Goal: Task Accomplishment & Management: Manage account settings

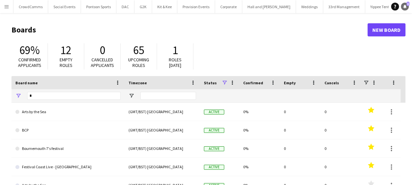
click at [406, 6] on icon "Notifications" at bounding box center [405, 7] width 4 height 4
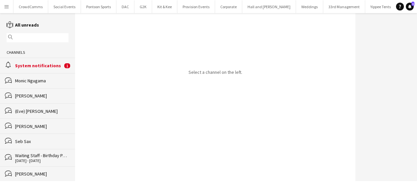
click at [39, 68] on div "System notifications" at bounding box center [39, 66] width 48 height 6
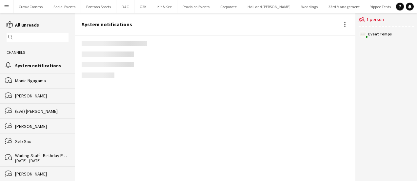
scroll to position [1211, 0]
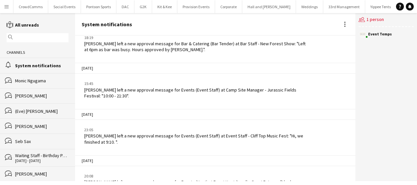
click at [9, 10] on button "Menu" at bounding box center [6, 6] width 13 height 13
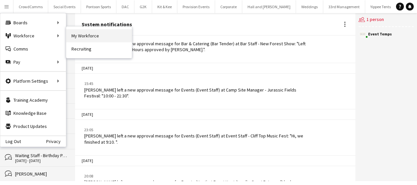
click at [77, 32] on link "My Workforce" at bounding box center [99, 35] width 66 height 13
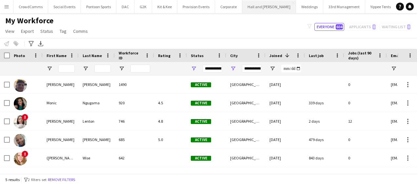
click at [258, 2] on button "Hall and Woodhouse Close" at bounding box center [269, 6] width 54 height 13
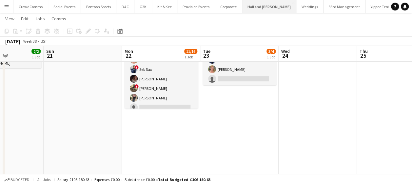
scroll to position [50, 0]
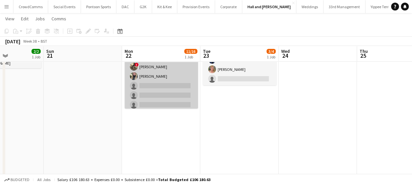
click at [169, 88] on app-card-role "Bar & Catering (Bar Tender) 2A 9/14 14:45-22:45 (8h) Luisa Garcia-Stokes Georgi…" at bounding box center [161, 57] width 73 height 146
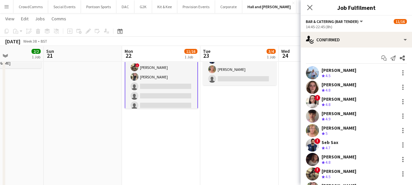
scroll to position [51, 0]
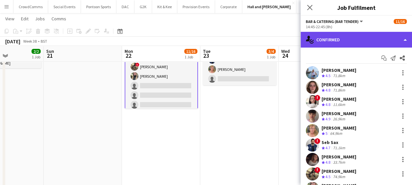
click at [352, 42] on div "single-neutral-actions-check-2 Confirmed" at bounding box center [355, 40] width 111 height 16
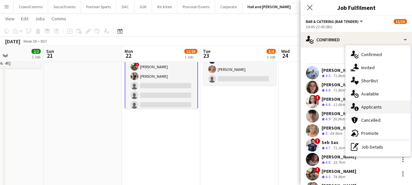
click at [379, 108] on span "Applicants" at bounding box center [371, 107] width 21 height 6
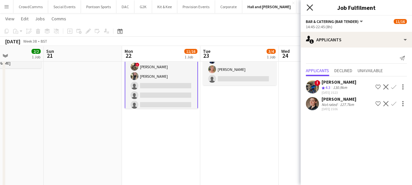
click at [308, 9] on icon at bounding box center [309, 7] width 6 height 6
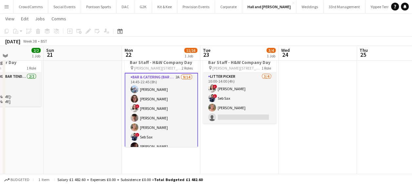
scroll to position [0, 0]
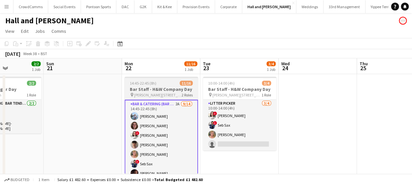
click at [170, 90] on h3 "Bar Staff - H&W Company Day" at bounding box center [161, 89] width 73 height 6
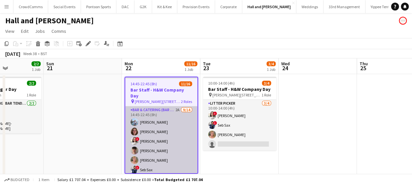
click at [160, 106] on app-card-role "Bar & Catering (Bar Tender) 2A 9/14 14:45-22:45 (8h) Luisa Garcia-Stokes Georgi…" at bounding box center [161, 179] width 72 height 146
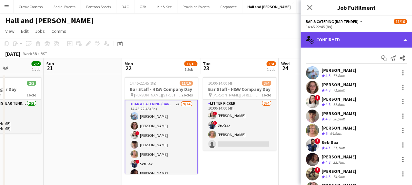
click at [381, 33] on div "single-neutral-actions-check-2 Confirmed" at bounding box center [355, 40] width 111 height 16
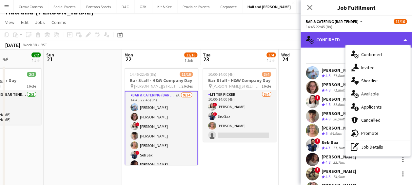
scroll to position [10, 0]
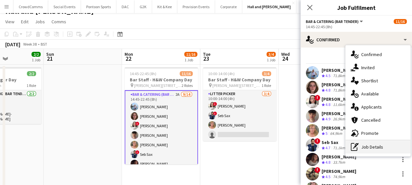
click at [390, 149] on div "pen-write Job Details" at bounding box center [377, 146] width 65 height 13
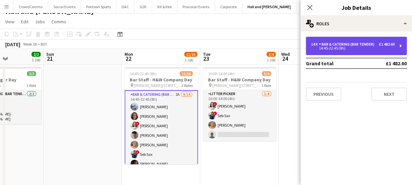
click at [387, 38] on div "14 x Bar & Catering (Bar Tender) £1 482.60 14:45-22:45 (8h)" at bounding box center [356, 46] width 101 height 18
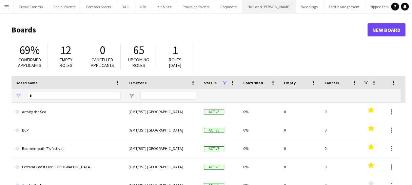
click at [260, 7] on button "Hall and [PERSON_NAME] Close" at bounding box center [269, 6] width 54 height 13
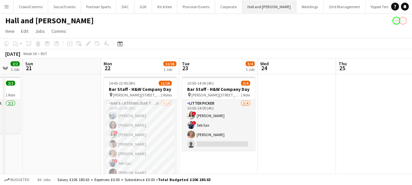
scroll to position [0, 210]
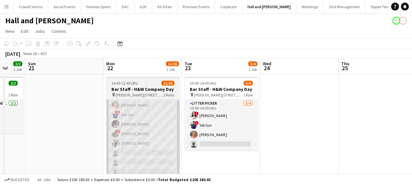
click at [150, 108] on app-card-role "Bar & Catering (Bar Tender) 2A 9/14 14:45-22:45 (8h) Luisa Garcia-Stokes Georgi…" at bounding box center [142, 124] width 73 height 146
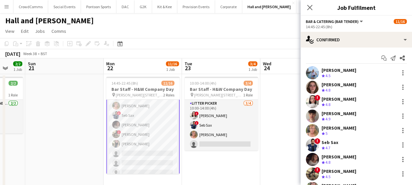
scroll to position [49, 0]
click at [310, 6] on icon "Close pop-in" at bounding box center [309, 7] width 6 height 6
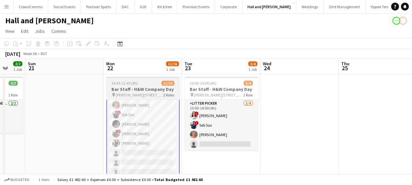
click at [121, 80] on app-job-card "14:45-22:45 (8h) 11/16 Bar Staff - H&W Company Day pin Dummer Down Farm, Basing…" at bounding box center [142, 125] width 73 height 97
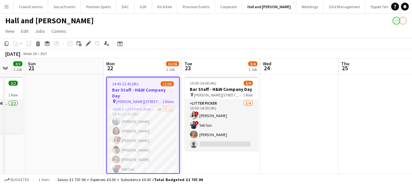
scroll to position [0, 0]
click at [128, 91] on h3 "Bar Staff - H&W Company Day" at bounding box center [143, 93] width 72 height 12
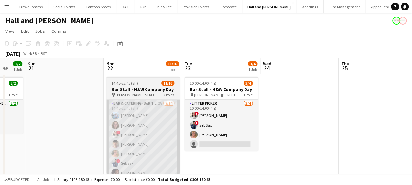
click at [130, 131] on app-card-role "Bar & Catering (Bar Tender) 2A 9/14 14:45-22:45 (8h) Luisa Garcia-Stokes Georgi…" at bounding box center [142, 173] width 73 height 146
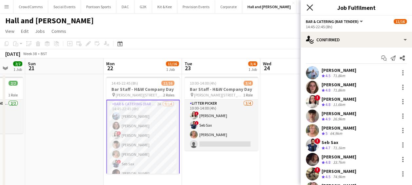
click at [309, 7] on icon at bounding box center [309, 7] width 6 height 6
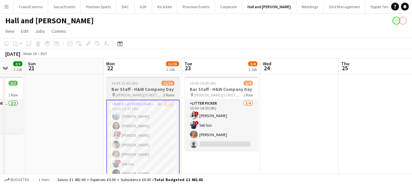
click at [119, 90] on h3 "Bar Staff - H&W Company Day" at bounding box center [142, 89] width 73 height 6
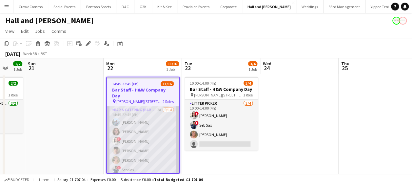
click at [125, 106] on app-card-role "Bar & Catering (Bar Tender) 2A 9/14 14:45-22:45 (8h) Luisa Garcia-Stokes Georgi…" at bounding box center [143, 179] width 72 height 146
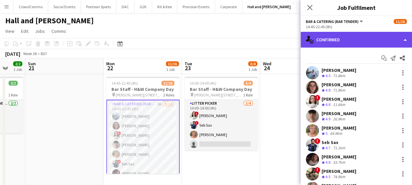
click at [324, 39] on div "single-neutral-actions-check-2 Confirmed" at bounding box center [355, 40] width 111 height 16
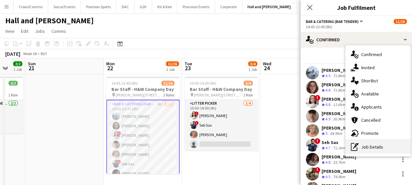
click at [364, 145] on div "pen-write Job Details" at bounding box center [377, 146] width 65 height 13
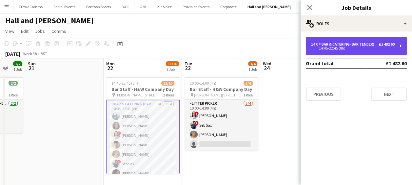
click at [326, 48] on div "14:45-22:45 (8h)" at bounding box center [353, 48] width 84 height 3
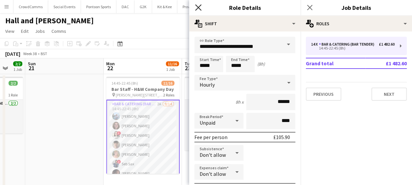
click at [199, 6] on icon "Close pop-in" at bounding box center [198, 7] width 6 height 6
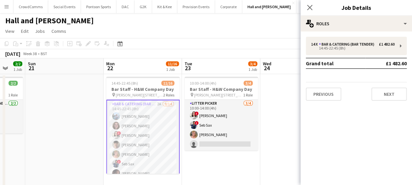
click at [310, 9] on icon at bounding box center [309, 7] width 5 height 5
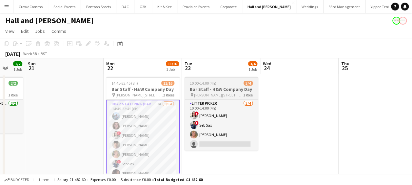
click at [213, 88] on h3 "Bar Staff - H&W Company Day" at bounding box center [220, 89] width 73 height 6
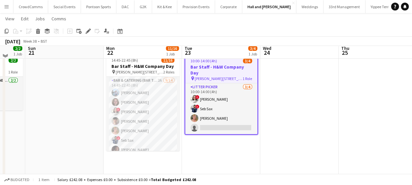
scroll to position [25, 0]
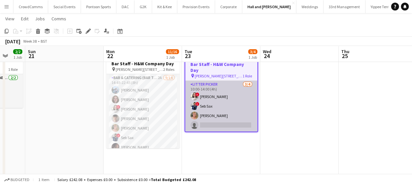
click at [205, 111] on app-card-role "Litter Picker 3/4 10:00-14:00 (4h) ! Abigail Lenton ! Seb Sax Jane Binyon singl…" at bounding box center [221, 106] width 72 height 51
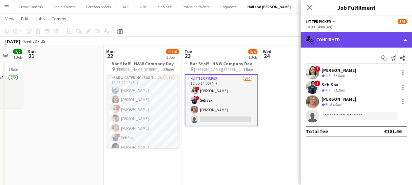
click at [328, 37] on div "single-neutral-actions-check-2 Confirmed" at bounding box center [355, 40] width 111 height 16
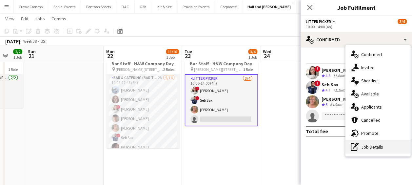
click at [370, 146] on div "pen-write Job Details" at bounding box center [377, 146] width 65 height 13
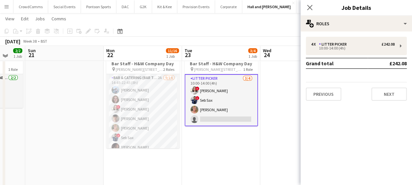
scroll to position [24, 0]
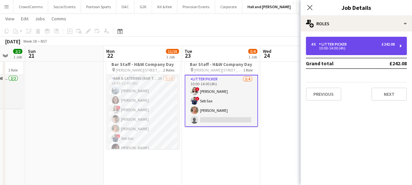
click at [330, 39] on div "4 x Litter Picker £242.08 10:00-14:00 (4h)" at bounding box center [356, 46] width 101 height 18
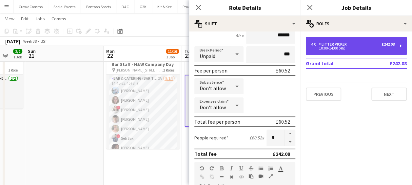
scroll to position [0, 0]
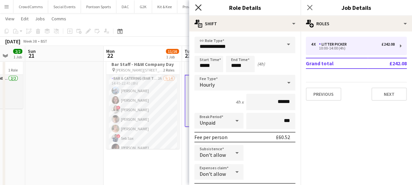
click at [200, 7] on icon "Close pop-in" at bounding box center [198, 7] width 6 height 6
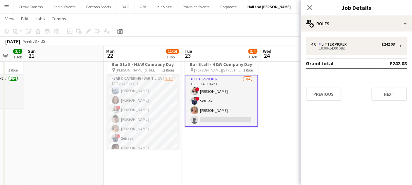
scroll to position [8, 0]
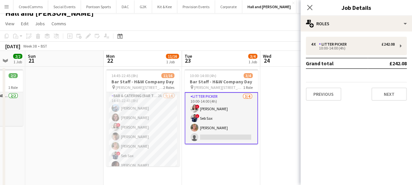
click at [307, 0] on div "Close pop-in" at bounding box center [309, 7] width 18 height 15
click at [312, 7] on icon "Close pop-in" at bounding box center [309, 7] width 6 height 6
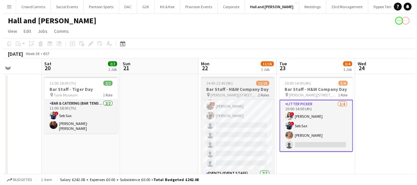
scroll to position [67, 0]
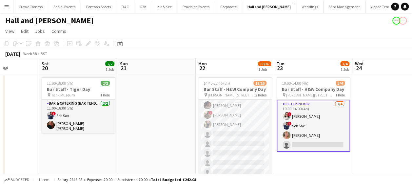
click at [5, 8] on app-icon "Menu" at bounding box center [6, 6] width 5 height 5
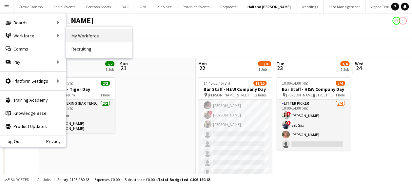
click at [87, 38] on link "My Workforce" at bounding box center [99, 35] width 66 height 13
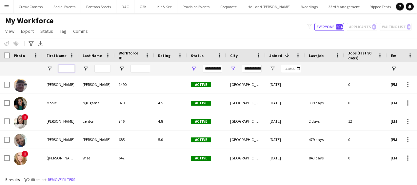
click at [67, 65] on input "First Name Filter Input" at bounding box center [66, 69] width 16 height 8
click at [251, 67] on input "**********" at bounding box center [252, 69] width 20 height 8
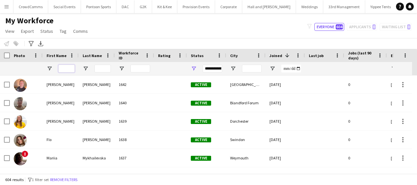
click at [62, 68] on input "First Name Filter Input" at bounding box center [66, 69] width 16 height 8
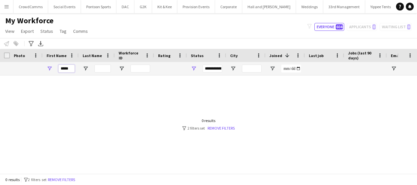
type input "*****"
click at [215, 69] on div "**********" at bounding box center [212, 69] width 20 height 8
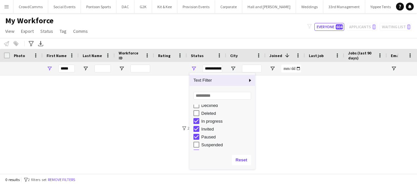
scroll to position [37, 0]
type input "**********"
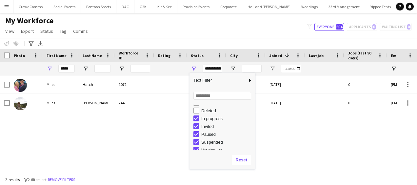
click at [44, 86] on div "Miles" at bounding box center [61, 84] width 36 height 18
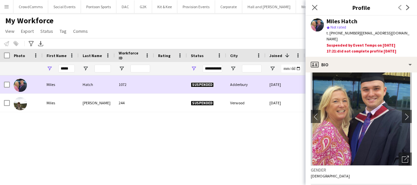
scroll to position [0, 0]
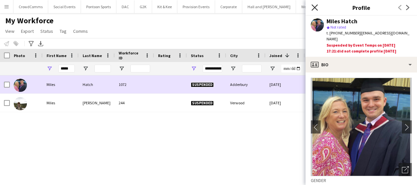
click at [316, 5] on icon at bounding box center [314, 7] width 6 height 6
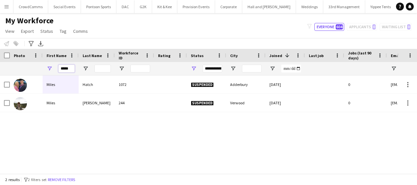
click at [70, 69] on input "*****" at bounding box center [66, 69] width 16 height 8
type input "*"
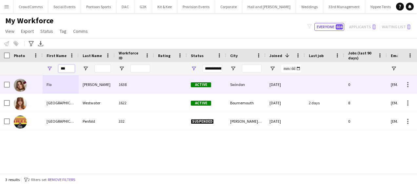
type input "***"
click at [96, 91] on div "Ilsley" at bounding box center [97, 84] width 36 height 18
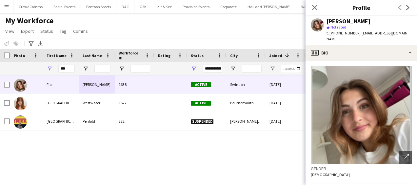
click at [213, 68] on div "**********" at bounding box center [212, 69] width 20 height 8
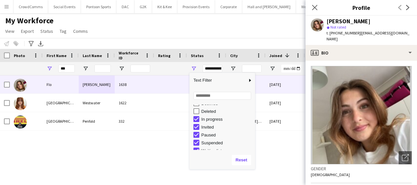
scroll to position [39, 0]
type input "**********"
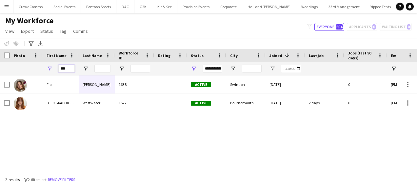
drag, startPoint x: 67, startPoint y: 68, endPoint x: 43, endPoint y: 71, distance: 24.5
click at [43, 71] on div "***" at bounding box center [61, 68] width 36 height 13
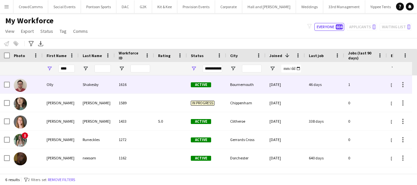
click at [94, 89] on div "Shakesby" at bounding box center [97, 84] width 36 height 18
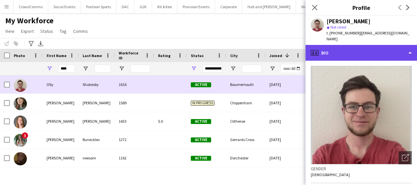
click at [385, 46] on div "profile Bio" at bounding box center [360, 53] width 111 height 16
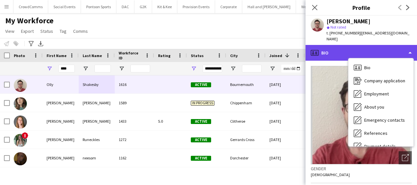
scroll to position [75, 0]
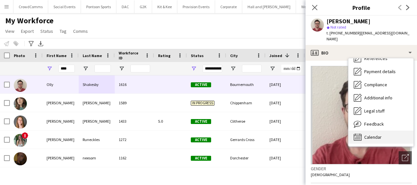
click at [389, 130] on div "Calendar Calendar" at bounding box center [380, 136] width 65 height 13
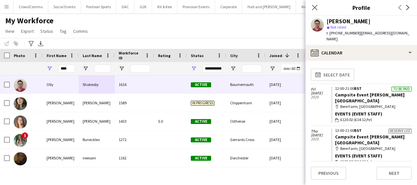
click at [317, 9] on icon "Close pop-in" at bounding box center [314, 7] width 5 height 5
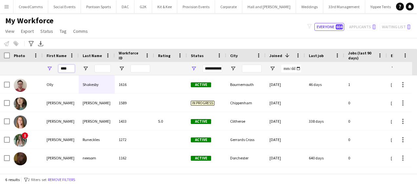
click at [68, 72] on input "****" at bounding box center [66, 69] width 16 height 8
type input "*"
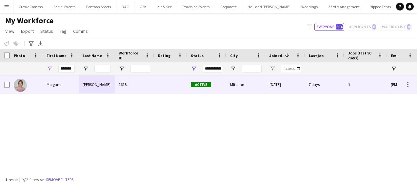
scroll to position [0, 0]
click at [77, 88] on div "Morgane" at bounding box center [61, 84] width 36 height 18
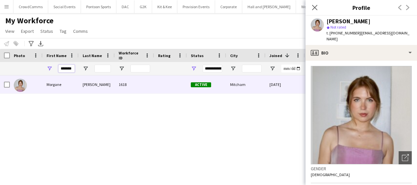
click at [66, 68] on input "*******" at bounding box center [66, 69] width 16 height 8
type input "*"
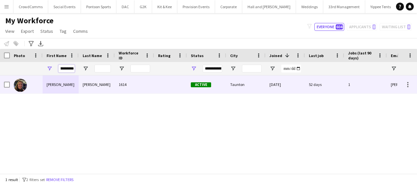
type input "**********"
click at [80, 90] on div "Pyle" at bounding box center [97, 84] width 36 height 18
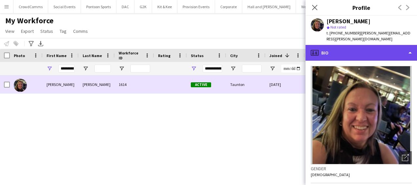
click at [391, 48] on div "profile Bio" at bounding box center [360, 53] width 111 height 16
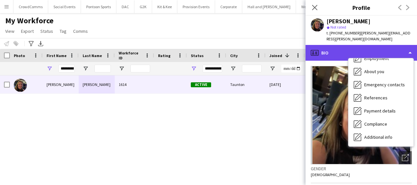
scroll to position [88, 0]
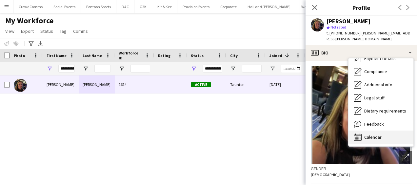
click at [386, 133] on div "Calendar Calendar" at bounding box center [380, 136] width 65 height 13
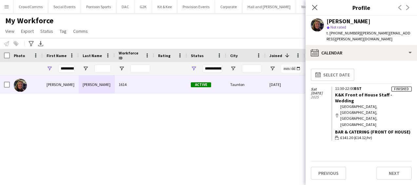
click at [318, 2] on div "Close pop-in" at bounding box center [314, 7] width 18 height 15
click at [316, 8] on icon "Close pop-in" at bounding box center [314, 7] width 6 height 6
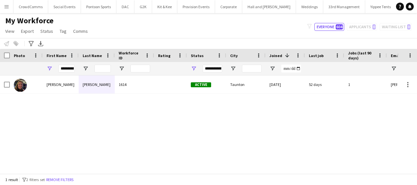
click at [9, 6] on app-icon "Menu" at bounding box center [6, 6] width 5 height 5
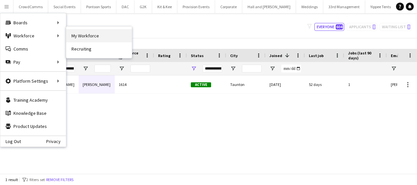
click at [89, 35] on link "My Workforce" at bounding box center [99, 35] width 66 height 13
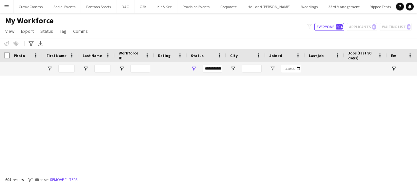
type input "**********"
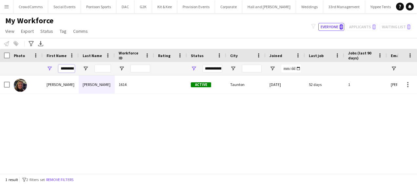
click at [73, 70] on input "**********" at bounding box center [66, 69] width 16 height 8
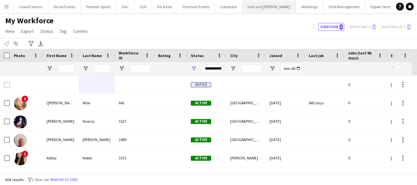
click at [263, 2] on button "Hall and Woodhouse Close" at bounding box center [269, 6] width 54 height 13
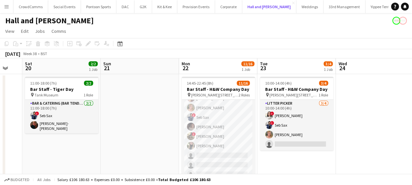
scroll to position [46, 0]
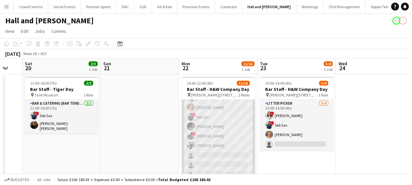
click at [220, 155] on app-card-role "Bar & Catering (Bar Tender) 2A 9/14 14:45-22:45 (8h) Luisa Garcia-Stokes Georgi…" at bounding box center [218, 126] width 73 height 146
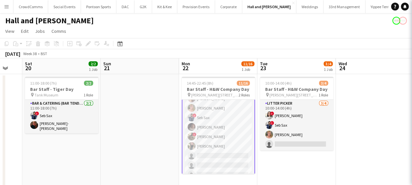
scroll to position [47, 0]
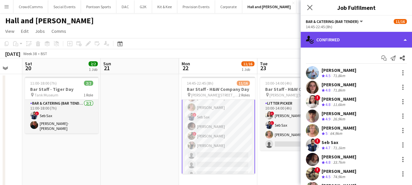
click at [342, 35] on div "single-neutral-actions-check-2 Confirmed" at bounding box center [355, 40] width 111 height 16
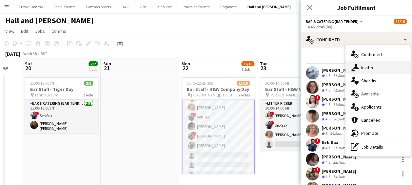
click at [377, 69] on div "single-neutral-actions-share-1 Invited" at bounding box center [377, 67] width 65 height 13
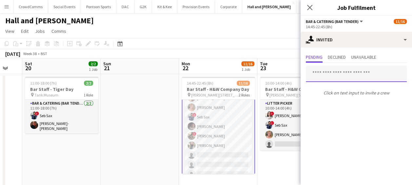
click at [337, 77] on input "text" at bounding box center [356, 74] width 101 height 16
type input "***"
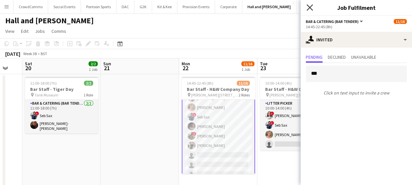
click at [311, 10] on icon "Close pop-in" at bounding box center [309, 7] width 6 height 6
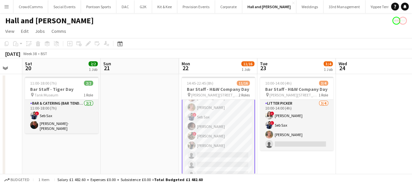
click at [9, 7] on app-icon "Menu" at bounding box center [6, 6] width 5 height 5
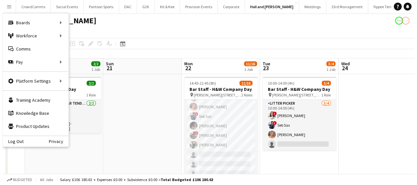
scroll to position [46, 0]
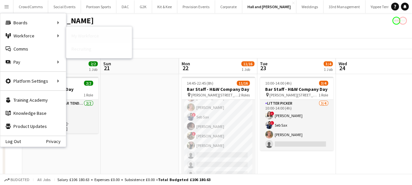
click at [73, 37] on link "My Workforce" at bounding box center [99, 35] width 66 height 13
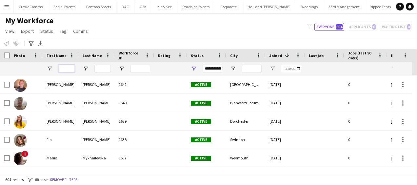
click at [65, 67] on input "First Name Filter Input" at bounding box center [66, 69] width 16 height 8
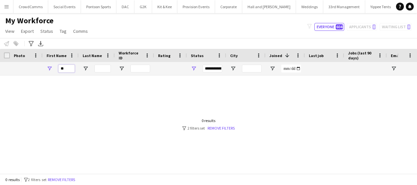
type input "*"
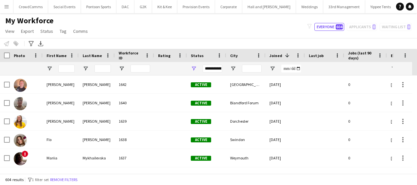
click at [8, 6] on app-icon "Menu" at bounding box center [6, 6] width 5 height 5
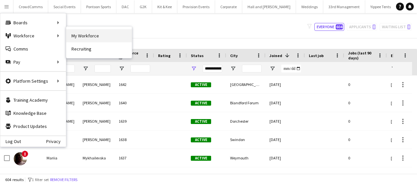
click at [80, 34] on link "My Workforce" at bounding box center [99, 35] width 66 height 13
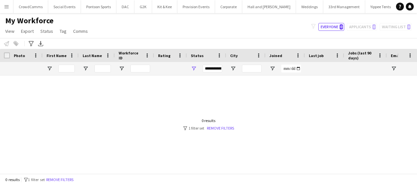
click at [358, 24] on div "filter-1 Everyone 0 Applicants 0 Waiting list 0" at bounding box center [361, 27] width 111 height 8
click at [268, 5] on button "Hall and Woodhouse Close" at bounding box center [269, 6] width 54 height 13
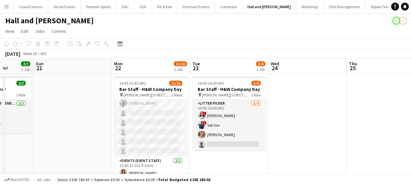
click at [1, 8] on button "Menu" at bounding box center [6, 6] width 13 height 13
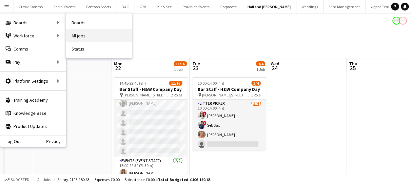
click at [77, 32] on link "All jobs" at bounding box center [99, 35] width 66 height 13
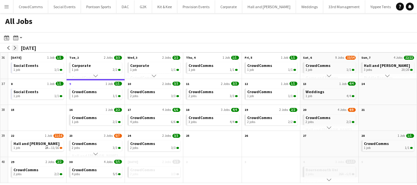
click at [16, 48] on app-icon "arrow-right" at bounding box center [15, 48] width 4 height 4
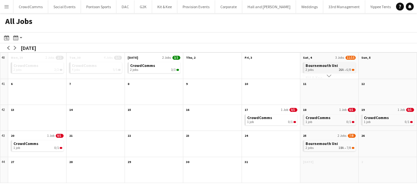
click at [331, 66] on span "Bournemouth Uni" at bounding box center [321, 65] width 32 height 5
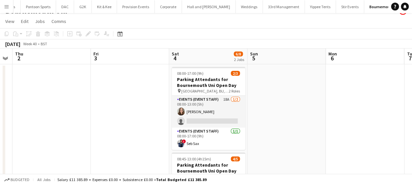
scroll to position [12, 0]
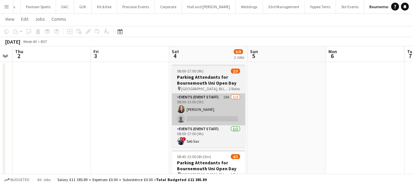
click at [221, 117] on app-card-role "Events (Event Staff) 18A [DATE] 08:00-13:00 (5h) [PERSON_NAME] single-neutral-a…" at bounding box center [208, 109] width 73 height 32
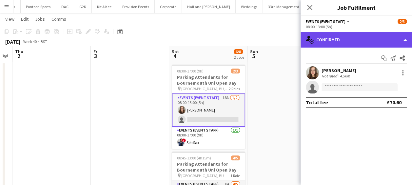
click at [375, 36] on div "single-neutral-actions-check-2 Confirmed" at bounding box center [355, 40] width 111 height 16
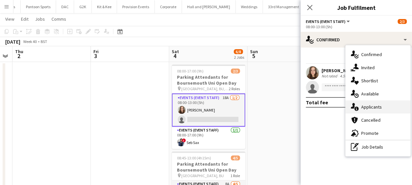
click at [380, 106] on span "Applicants" at bounding box center [371, 107] width 21 height 6
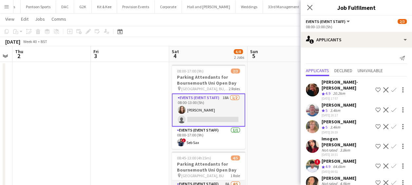
click at [353, 83] on div "[PERSON_NAME]-[PERSON_NAME]" at bounding box center [346, 85] width 51 height 12
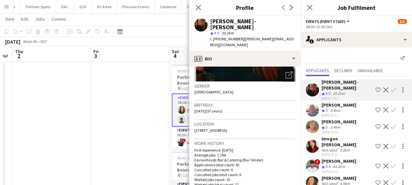
scroll to position [89, 0]
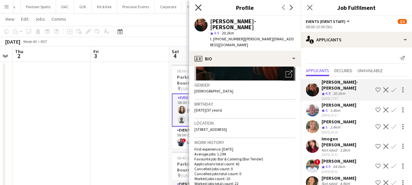
click at [197, 9] on icon "Close pop-in" at bounding box center [198, 7] width 6 height 6
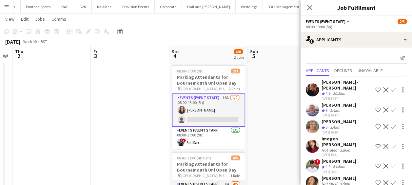
click at [351, 136] on div "Imogen [PERSON_NAME] Not rated 3.8km [DATE] 18:31 Shortlist crew Decline Confirm" at bounding box center [355, 146] width 111 height 21
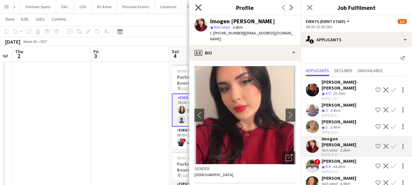
click at [199, 6] on icon at bounding box center [198, 7] width 6 height 6
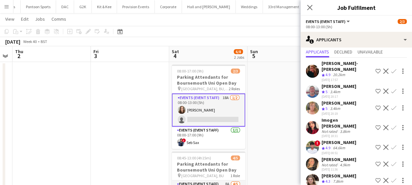
scroll to position [21, 0]
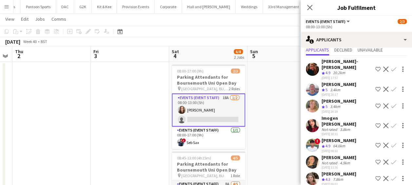
click at [355, 154] on div "[PERSON_NAME] Not rated 4.9km [DATE] 11:36 Shortlist crew Decline Confirm" at bounding box center [355, 161] width 111 height 15
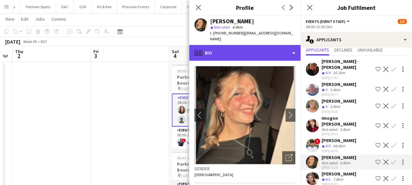
click at [274, 48] on div "profile Bio" at bounding box center [244, 53] width 111 height 16
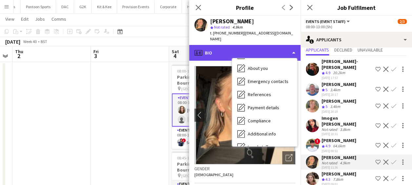
scroll to position [75, 0]
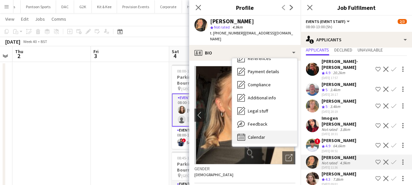
click at [277, 132] on div "Calendar Calendar" at bounding box center [264, 136] width 65 height 13
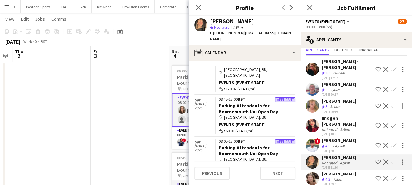
scroll to position [0, 0]
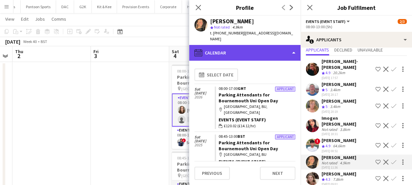
click at [270, 47] on div "calendar-full Calendar" at bounding box center [244, 53] width 111 height 16
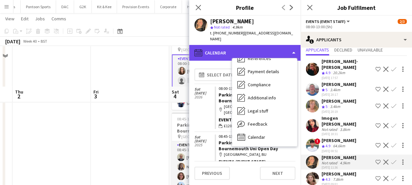
scroll to position [91, 0]
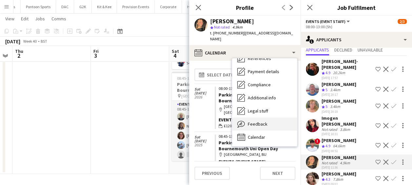
click at [276, 119] on div "Feedback Feedback" at bounding box center [264, 123] width 65 height 13
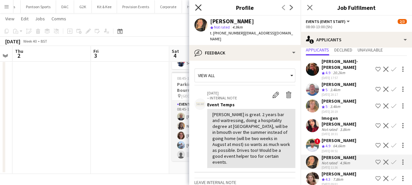
click at [196, 7] on icon "Close pop-in" at bounding box center [198, 7] width 6 height 6
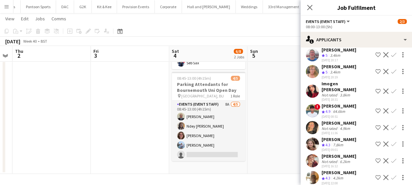
scroll to position [56, 0]
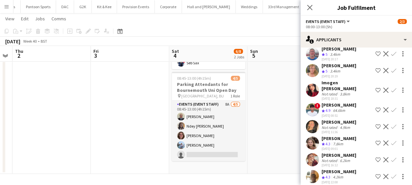
click at [351, 152] on div "[PERSON_NAME] Not rated 6.2km [DATE] 16:12 Shortlist crew Decline Confirm" at bounding box center [355, 159] width 111 height 15
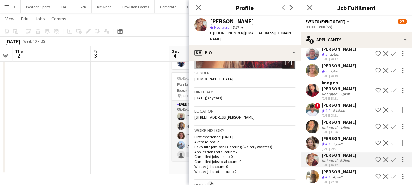
scroll to position [95, 0]
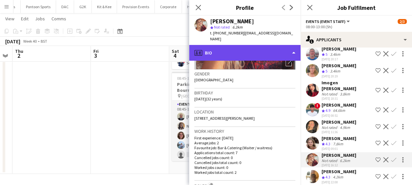
click at [278, 47] on div "profile Bio" at bounding box center [244, 53] width 111 height 16
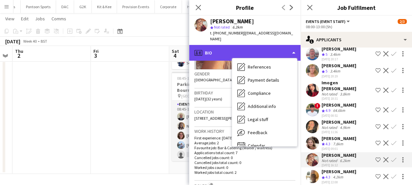
scroll to position [75, 0]
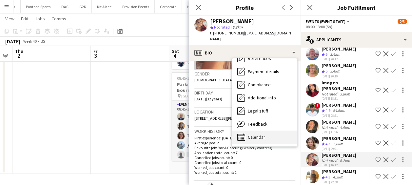
click at [277, 133] on div "Calendar Calendar" at bounding box center [264, 136] width 65 height 13
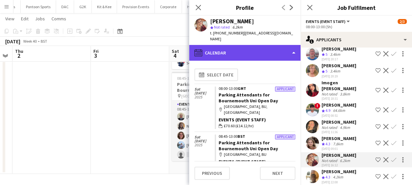
click at [279, 51] on div "calendar-full Calendar" at bounding box center [244, 53] width 111 height 16
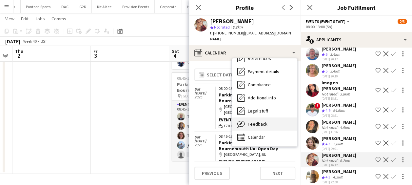
click at [278, 122] on div "Feedback Feedback" at bounding box center [264, 123] width 65 height 13
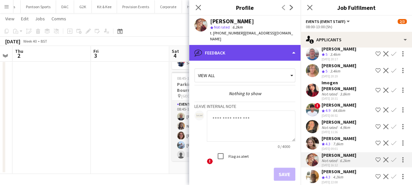
click at [257, 46] on div "bubble-pencil Feedback" at bounding box center [244, 53] width 111 height 16
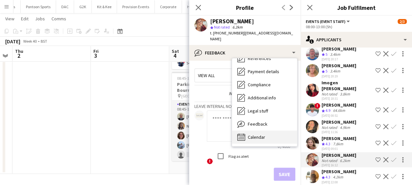
click at [274, 134] on div "Calendar Calendar" at bounding box center [264, 136] width 65 height 13
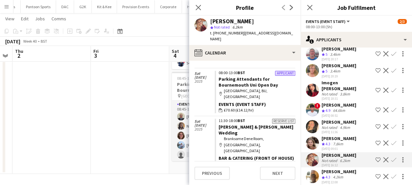
scroll to position [112, 0]
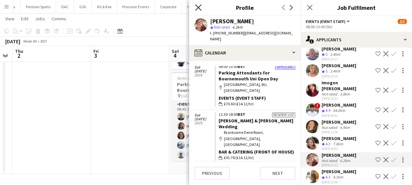
click at [196, 8] on icon "Close pop-in" at bounding box center [198, 7] width 6 height 6
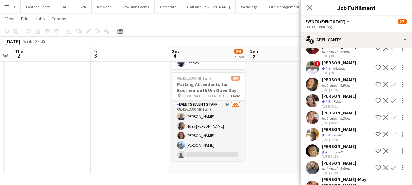
scroll to position [99, 0]
click at [353, 143] on div "[PERSON_NAME]" at bounding box center [338, 146] width 35 height 6
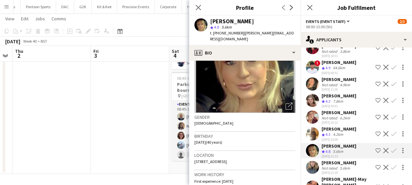
scroll to position [52, 0]
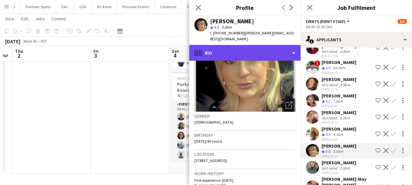
click at [271, 51] on div "profile Bio" at bounding box center [244, 53] width 111 height 16
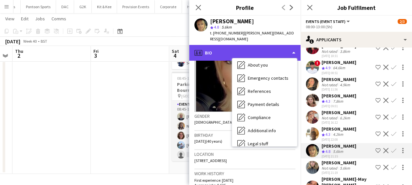
scroll to position [88, 0]
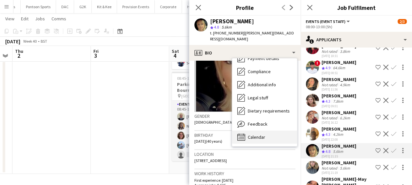
click at [277, 142] on div "Calendar Calendar" at bounding box center [264, 136] width 65 height 13
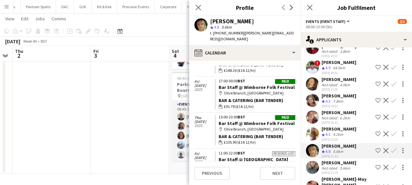
scroll to position [275, 0]
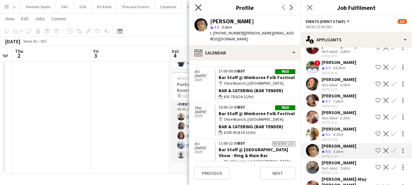
click at [197, 9] on icon "Close pop-in" at bounding box center [198, 7] width 6 height 6
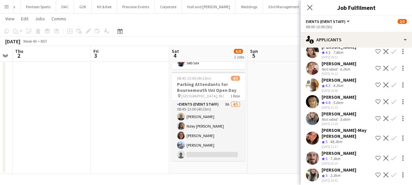
scroll to position [157, 0]
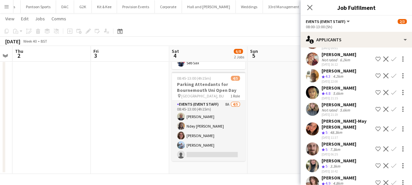
click at [356, 158] on div "[PERSON_NAME] Crew rating 5 3.3km [DATE] 10:42 Shortlist crew Decline Confirm" at bounding box center [355, 166] width 111 height 16
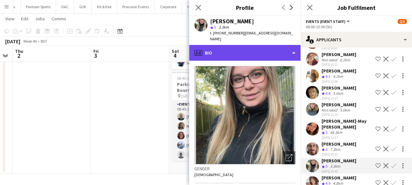
click at [277, 47] on div "profile Bio" at bounding box center [244, 53] width 111 height 16
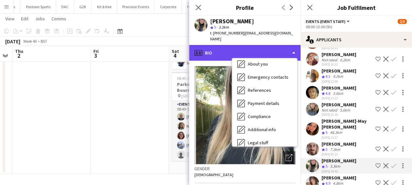
scroll to position [88, 0]
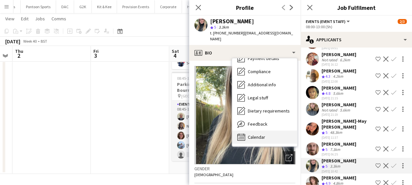
click at [275, 134] on div "Calendar Calendar" at bounding box center [264, 136] width 65 height 13
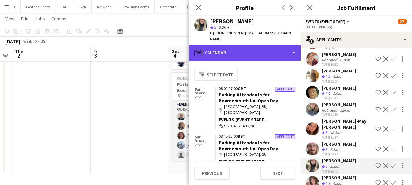
click at [281, 46] on div "calendar-full Calendar" at bounding box center [244, 53] width 111 height 16
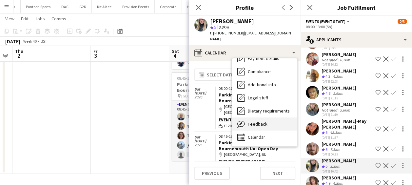
click at [279, 119] on div "Feedback Feedback" at bounding box center [264, 123] width 65 height 13
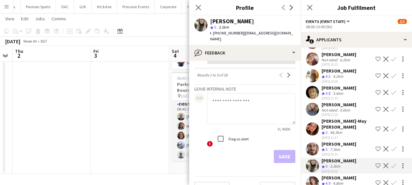
scroll to position [235, 0]
click at [199, 7] on icon "Close pop-in" at bounding box center [198, 7] width 6 height 6
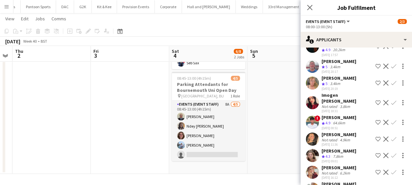
scroll to position [41, 0]
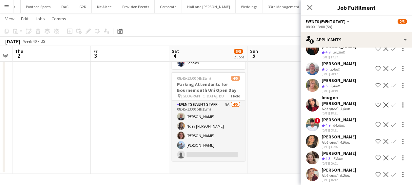
click at [350, 134] on div "[PERSON_NAME]" at bounding box center [338, 137] width 35 height 6
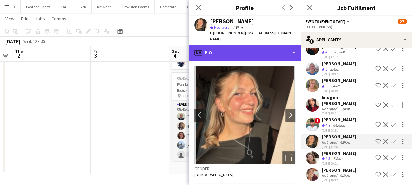
click at [271, 50] on div "profile Bio" at bounding box center [244, 53] width 111 height 16
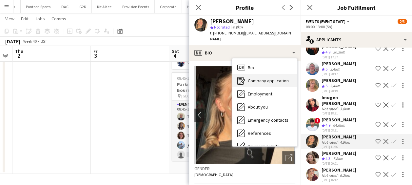
click at [280, 78] on span "Company application" at bounding box center [268, 81] width 41 height 6
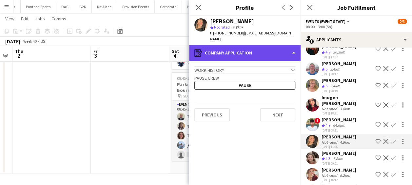
click at [277, 52] on div "register Company application" at bounding box center [244, 53] width 111 height 16
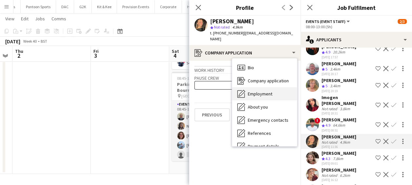
click at [282, 87] on div "Employment Employment" at bounding box center [264, 93] width 65 height 13
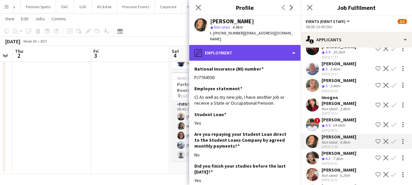
click at [278, 45] on div "pencil4 Employment" at bounding box center [244, 53] width 111 height 16
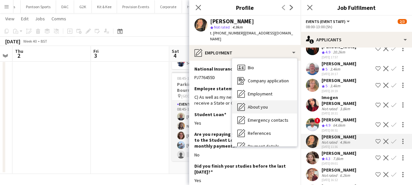
click at [279, 105] on div "About you About you" at bounding box center [264, 106] width 65 height 13
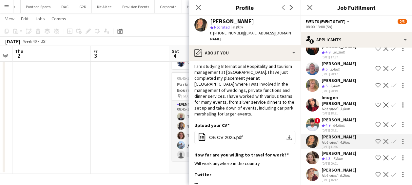
scroll to position [10, 0]
click at [391, 139] on app-icon "Confirm" at bounding box center [393, 141] width 5 height 5
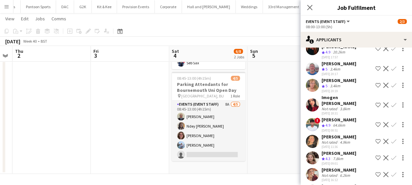
click at [391, 139] on app-icon "Confirm" at bounding box center [393, 141] width 5 height 5
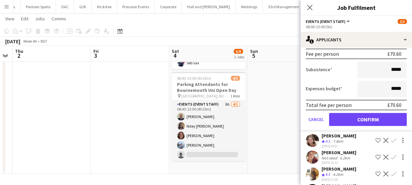
scroll to position [208, 0]
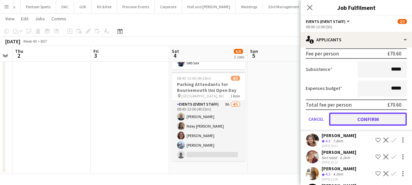
click at [384, 112] on button "Confirm" at bounding box center [368, 118] width 78 height 13
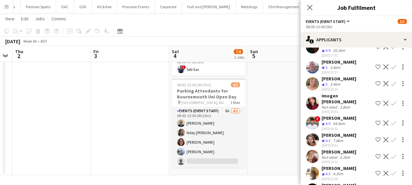
scroll to position [91, 0]
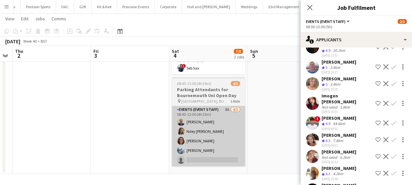
click at [209, 155] on app-card-role "Events (Event Staff) 8A [DATE] 08:45-13:00 (4h15m) [PERSON_NAME] [PERSON_NAME] …" at bounding box center [208, 136] width 73 height 60
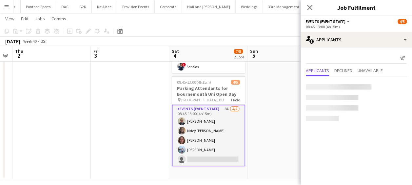
scroll to position [0, 0]
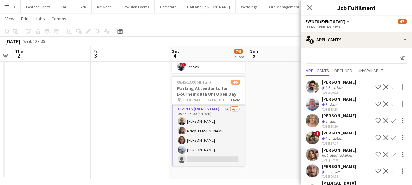
click at [351, 83] on div "[PERSON_NAME]" at bounding box center [338, 82] width 35 height 6
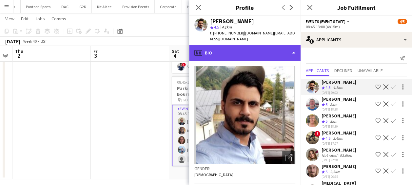
click at [273, 48] on div "profile Bio" at bounding box center [244, 53] width 111 height 16
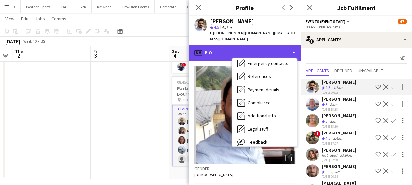
scroll to position [62, 0]
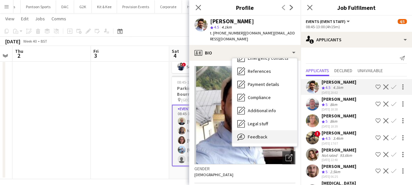
click at [277, 132] on div "Feedback Feedback" at bounding box center [264, 136] width 65 height 13
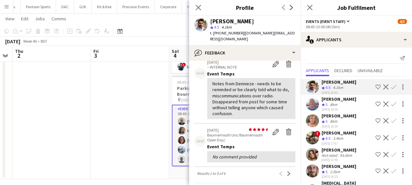
scroll to position [167, 0]
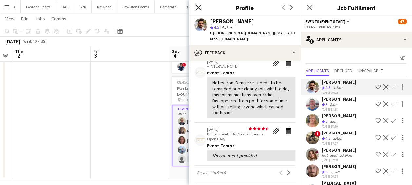
click at [200, 7] on icon "Close pop-in" at bounding box center [198, 7] width 6 height 6
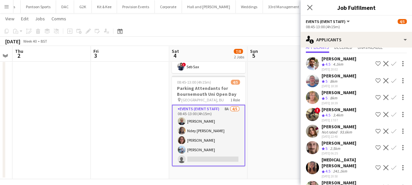
scroll to position [26, 0]
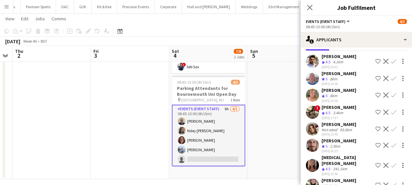
click at [347, 127] on div "[PERSON_NAME]" at bounding box center [338, 124] width 35 height 6
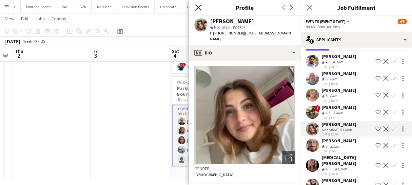
click at [201, 9] on icon "Close pop-in" at bounding box center [198, 7] width 6 height 6
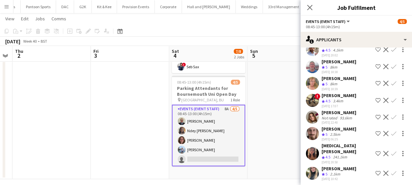
scroll to position [38, 0]
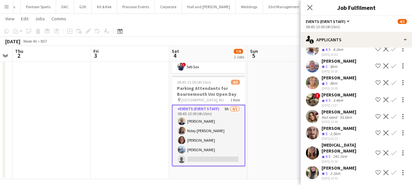
click at [351, 169] on div "[PERSON_NAME] Crew rating 5 2.1km [DATE] 10:42 Shortlist crew Decline Confirm" at bounding box center [355, 173] width 111 height 16
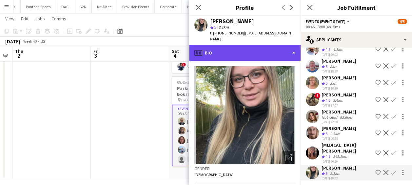
click at [283, 45] on div "profile Bio" at bounding box center [244, 53] width 111 height 16
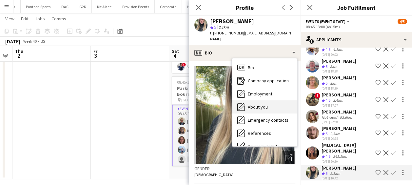
click at [275, 104] on div "About you About you" at bounding box center [264, 106] width 65 height 13
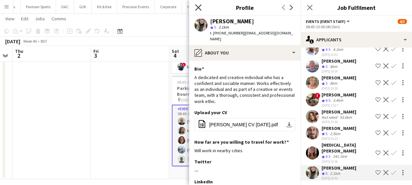
click at [200, 6] on icon "Close pop-in" at bounding box center [198, 7] width 6 height 6
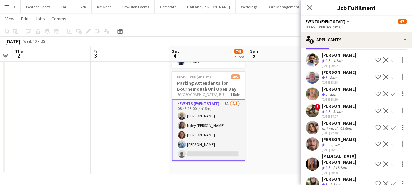
scroll to position [20, 0]
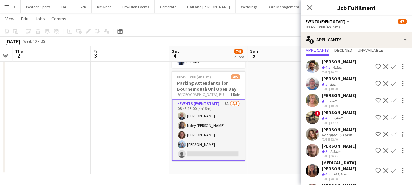
click at [351, 115] on div "[PERSON_NAME]" at bounding box center [338, 112] width 35 height 6
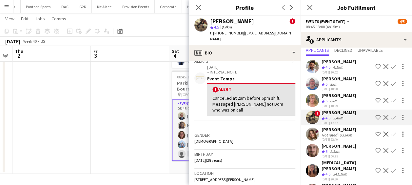
scroll to position [111, 0]
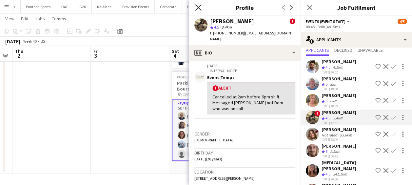
click at [197, 6] on icon "Close pop-in" at bounding box center [198, 7] width 6 height 6
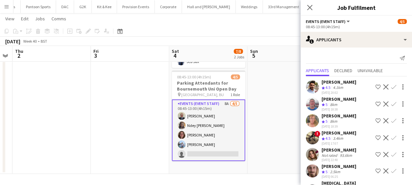
scroll to position [90, 0]
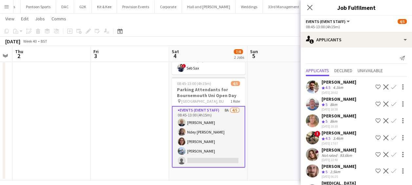
click at [351, 119] on div "[PERSON_NAME] Crew rating 5 8km [DATE] 18:39 Shortlist crew Decline Confirm" at bounding box center [355, 121] width 111 height 16
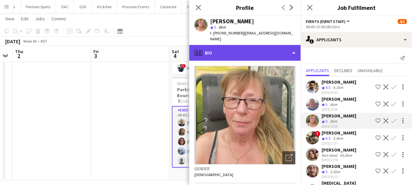
click at [271, 50] on div "profile Bio" at bounding box center [244, 53] width 111 height 16
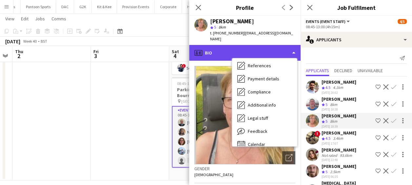
scroll to position [75, 0]
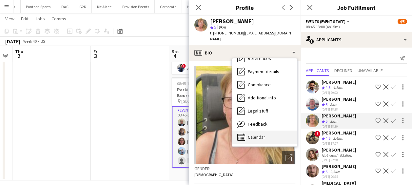
click at [280, 130] on div "Calendar Calendar" at bounding box center [264, 136] width 65 height 13
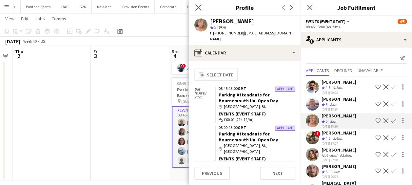
click at [201, 7] on app-icon "Close pop-in" at bounding box center [199, 8] width 10 height 10
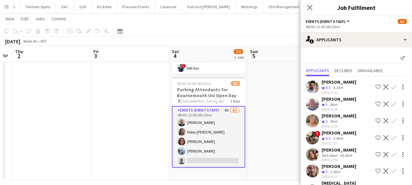
click at [345, 153] on div "[PERSON_NAME]" at bounding box center [338, 150] width 35 height 6
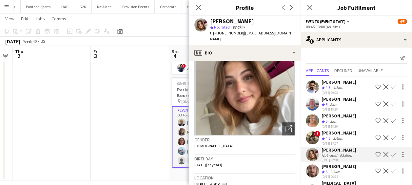
scroll to position [38, 0]
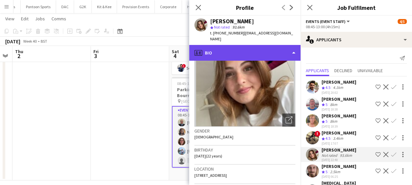
click at [276, 49] on div "profile Bio" at bounding box center [244, 53] width 111 height 16
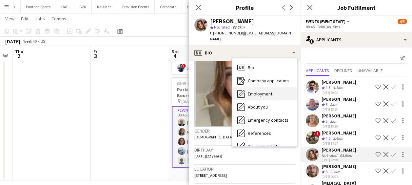
click at [279, 91] on div "Employment Employment" at bounding box center [264, 93] width 65 height 13
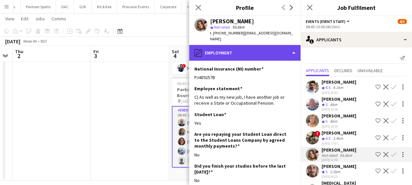
click at [279, 48] on div "pencil4 Employment" at bounding box center [244, 53] width 111 height 16
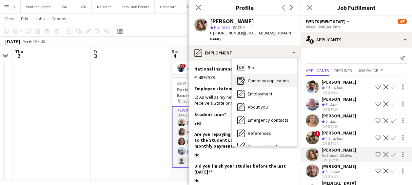
click at [288, 78] on span "Company application" at bounding box center [268, 81] width 41 height 6
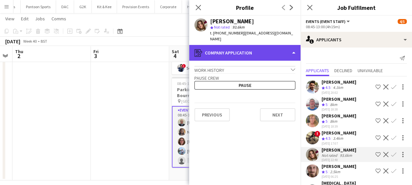
click at [281, 45] on div "register Company application" at bounding box center [244, 53] width 111 height 16
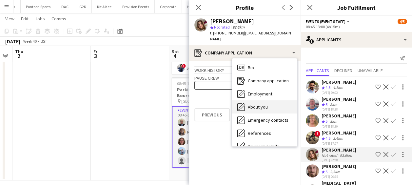
click at [279, 103] on div "About you About you" at bounding box center [264, 106] width 65 height 13
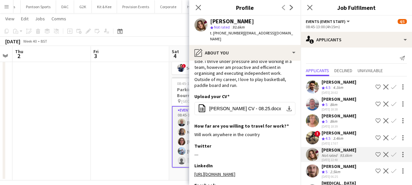
scroll to position [71, 0]
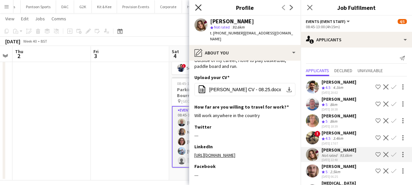
click at [200, 9] on icon at bounding box center [198, 7] width 6 height 6
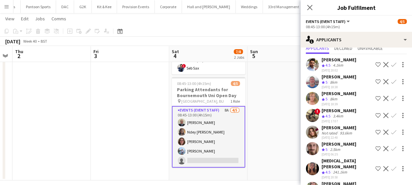
scroll to position [38, 0]
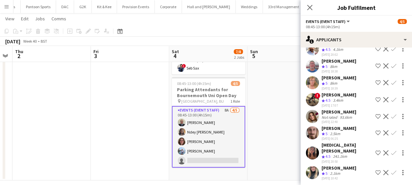
click at [354, 134] on div "[PERSON_NAME] Crew rating 5 2.5km [DATE] 06:25 Shortlist crew Decline Confirm" at bounding box center [355, 133] width 111 height 16
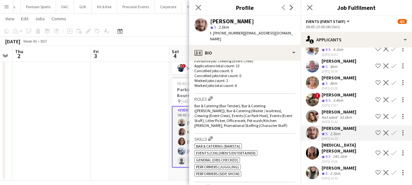
scroll to position [199, 0]
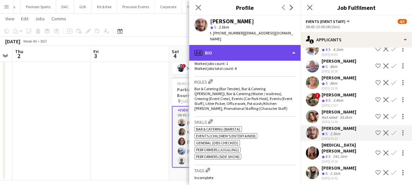
click at [278, 46] on div "profile Bio" at bounding box center [244, 53] width 111 height 16
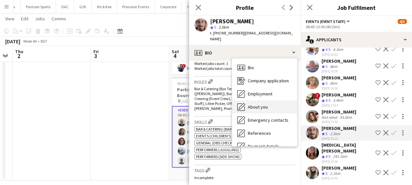
click at [278, 102] on div "About you About you" at bounding box center [264, 106] width 65 height 13
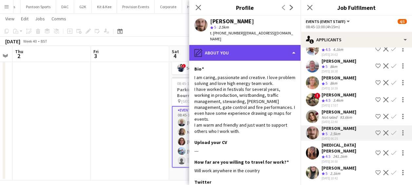
click at [277, 48] on div "pencil4 About you" at bounding box center [244, 53] width 111 height 16
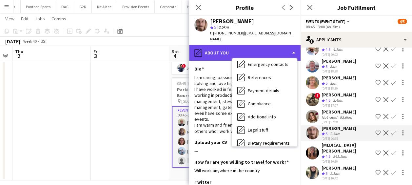
scroll to position [88, 0]
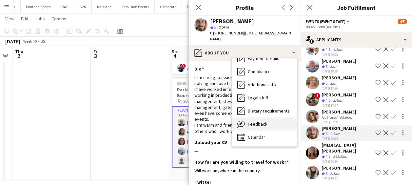
click at [278, 120] on div "Feedback Feedback" at bounding box center [264, 123] width 65 height 13
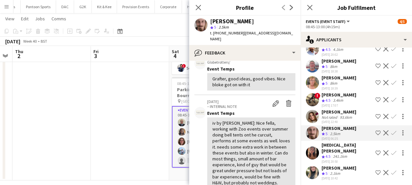
scroll to position [84, 0]
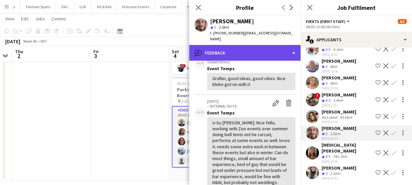
click at [275, 48] on div "bubble-pencil Feedback" at bounding box center [244, 53] width 111 height 16
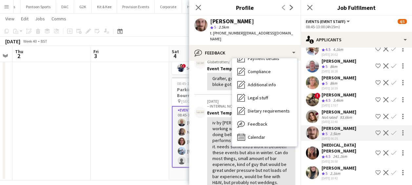
click at [391, 135] on app-icon "Confirm" at bounding box center [393, 132] width 5 height 5
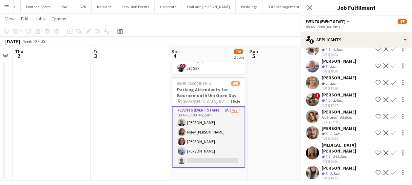
scroll to position [38, 0]
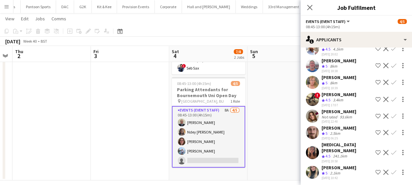
click at [391, 135] on app-icon "Confirm" at bounding box center [393, 132] width 5 height 5
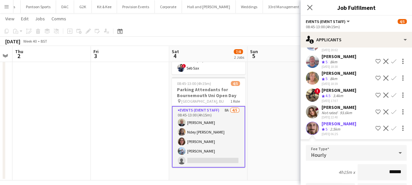
scroll to position [187, 0]
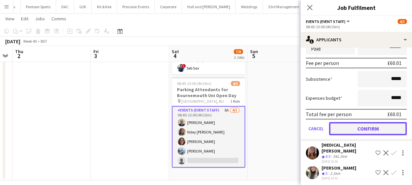
click at [374, 130] on button "Confirm" at bounding box center [368, 128] width 78 height 13
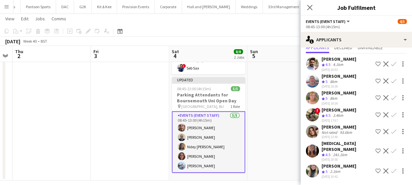
scroll to position [22, 0]
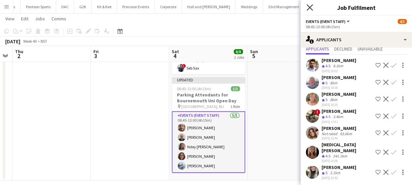
click at [310, 7] on icon at bounding box center [309, 7] width 6 height 6
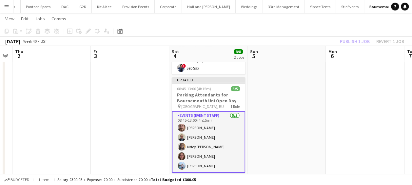
click at [354, 38] on div "Publish 1 job Revert 1 job" at bounding box center [372, 41] width 80 height 9
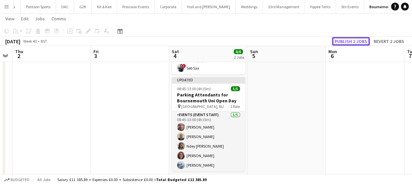
click at [354, 38] on button "Publish 2 jobs" at bounding box center [351, 41] width 38 height 9
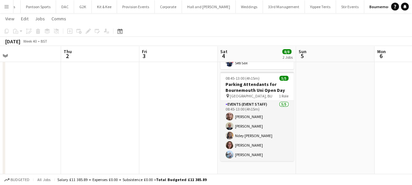
scroll to position [0, 256]
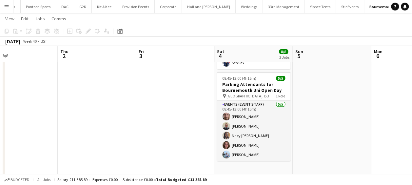
click at [6, 7] on app-icon "Menu" at bounding box center [6, 6] width 5 height 5
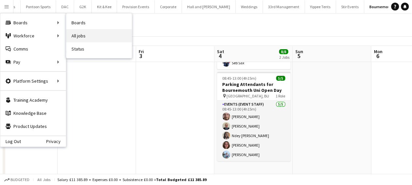
click at [84, 35] on link "All jobs" at bounding box center [99, 35] width 66 height 13
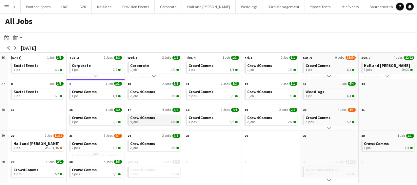
click at [157, 121] on div "4 jobs 6/6" at bounding box center [154, 122] width 49 height 4
click at [14, 48] on app-icon "arrow-right" at bounding box center [15, 48] width 4 height 4
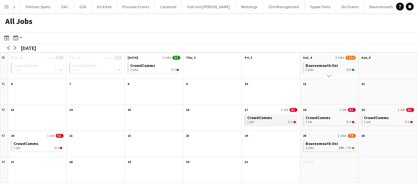
click at [264, 120] on div "1 job 0/1" at bounding box center [271, 122] width 49 height 4
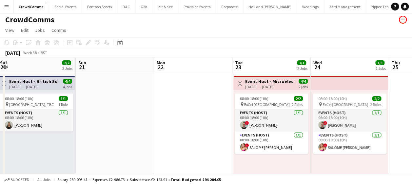
scroll to position [0, 160]
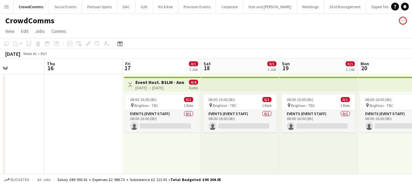
scroll to position [0, 270]
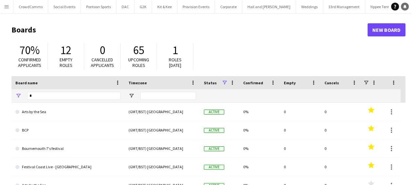
click at [407, 6] on link "Notifications" at bounding box center [405, 7] width 8 height 8
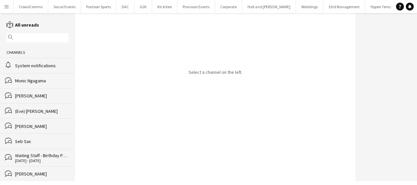
click at [8, 8] on app-icon "Menu" at bounding box center [6, 6] width 5 height 5
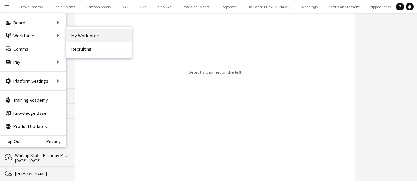
click at [76, 33] on link "My Workforce" at bounding box center [99, 35] width 66 height 13
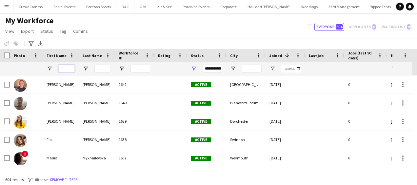
click at [67, 66] on input "First Name Filter Input" at bounding box center [66, 69] width 16 height 8
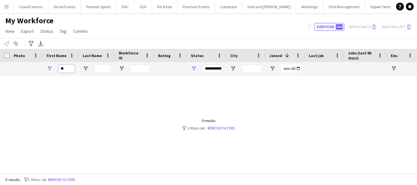
type input "*"
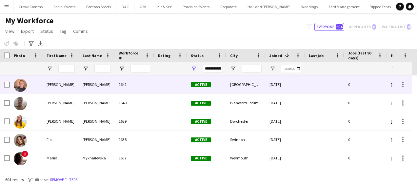
click at [73, 87] on div "James" at bounding box center [61, 84] width 36 height 18
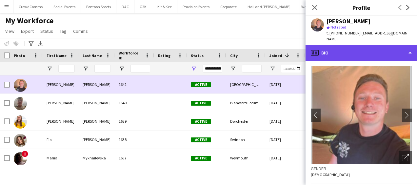
click at [383, 48] on div "profile Bio" at bounding box center [360, 53] width 111 height 16
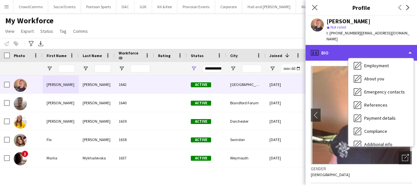
scroll to position [29, 0]
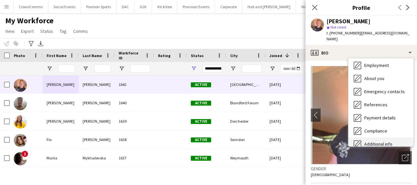
click at [395, 139] on div "Additional info Additional info" at bounding box center [380, 143] width 65 height 13
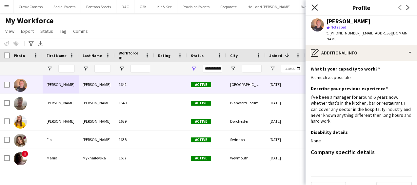
click at [317, 9] on icon "Close pop-in" at bounding box center [314, 7] width 6 height 6
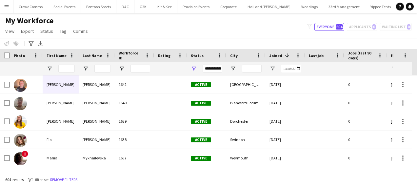
click at [327, 106] on div at bounding box center [324, 103] width 39 height 18
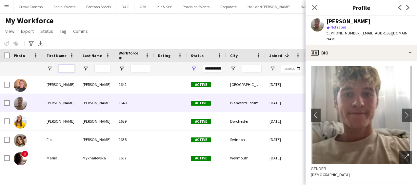
click at [69, 69] on input "First Name Filter Input" at bounding box center [66, 69] width 16 height 8
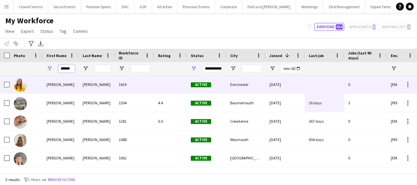
type input "******"
click at [93, 90] on div "Fleming" at bounding box center [97, 84] width 36 height 18
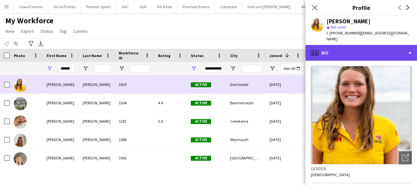
click at [377, 48] on div "profile Bio" at bounding box center [360, 53] width 111 height 16
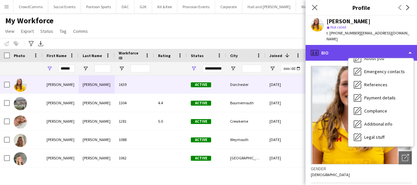
scroll to position [75, 0]
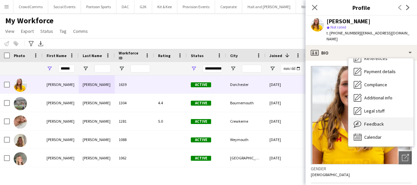
click at [387, 118] on div "Feedback Feedback" at bounding box center [380, 123] width 65 height 13
